Goal: Communication & Community: Answer question/provide support

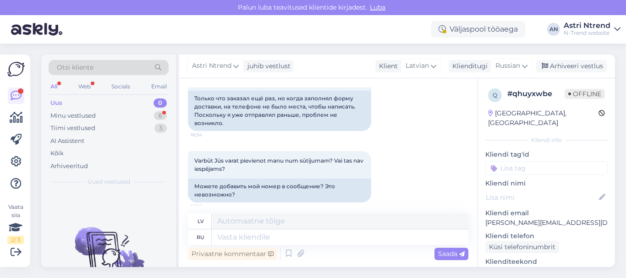
scroll to position [328, 0]
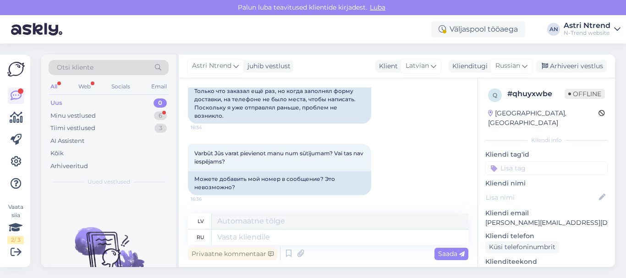
click at [231, 237] on textarea at bounding box center [340, 238] width 257 height 16
type textarea "к сожалению номер"
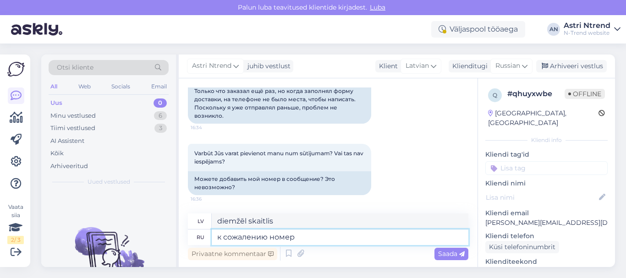
drag, startPoint x: 300, startPoint y: 237, endPoint x: 232, endPoint y: 236, distance: 67.4
click at [219, 242] on textarea "к сожалению номер" at bounding box center [340, 238] width 257 height 16
click at [235, 235] on textarea at bounding box center [340, 238] width 257 height 16
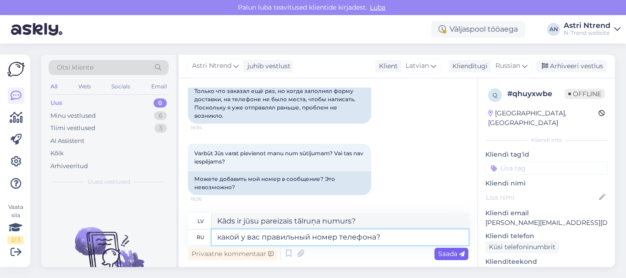
type textarea "какой у вас правильный номер телефона?"
click at [452, 249] on div "Saada" at bounding box center [451, 254] width 34 height 12
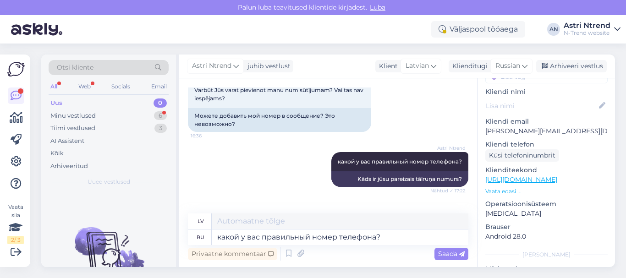
scroll to position [438, 0]
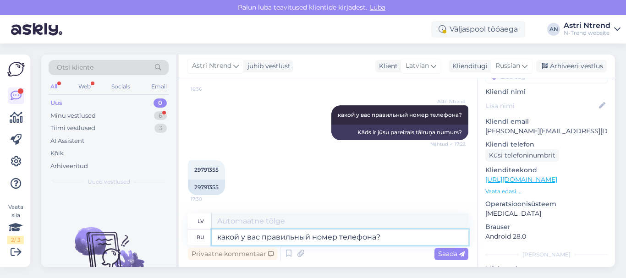
click at [242, 234] on textarea "какой у вас правильный номер телефона?" at bounding box center [340, 238] width 257 height 16
paste textarea "[PHONE_NUMBER]"
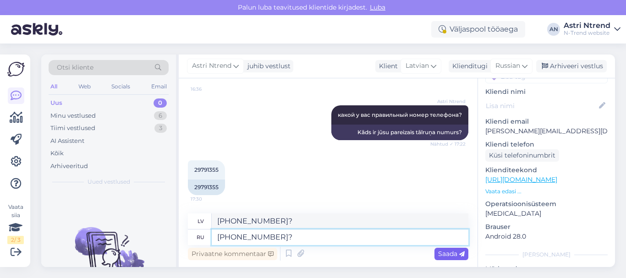
type textarea "[PHONE_NUMBER]?"
click at [454, 253] on span "Saada" at bounding box center [451, 254] width 27 height 8
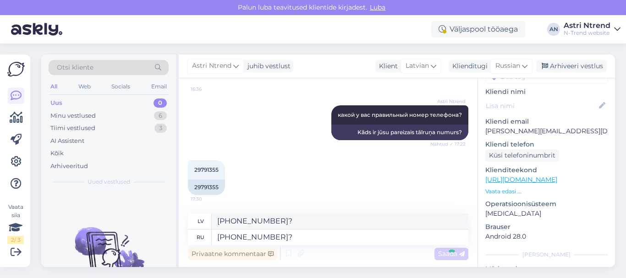
scroll to position [493, 0]
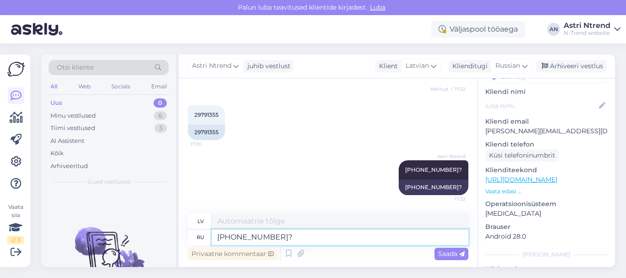
click at [237, 237] on textarea "[PHONE_NUMBER]?" at bounding box center [340, 238] width 257 height 16
